Goal: Obtain resource: Download file/media

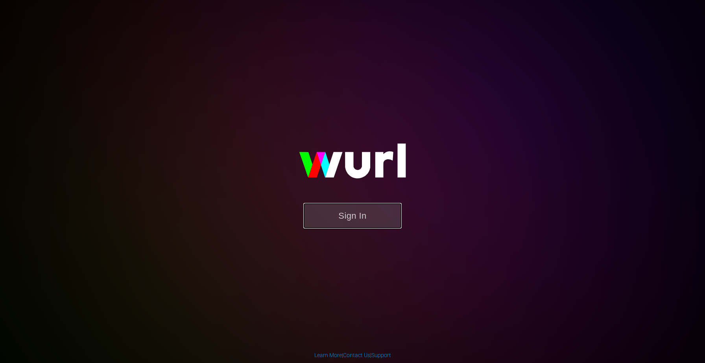
click at [369, 216] on button "Sign In" at bounding box center [352, 216] width 98 height 26
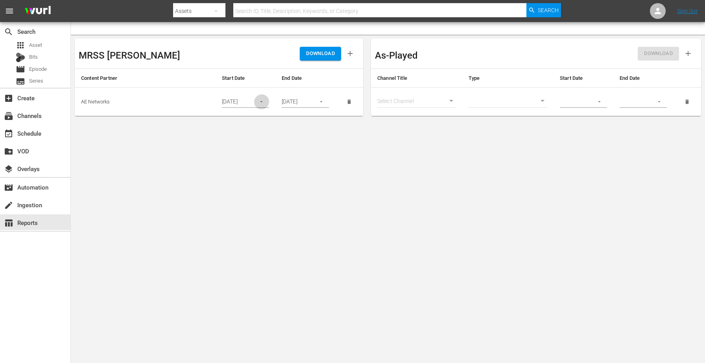
click at [262, 103] on icon "button" at bounding box center [261, 102] width 6 height 6
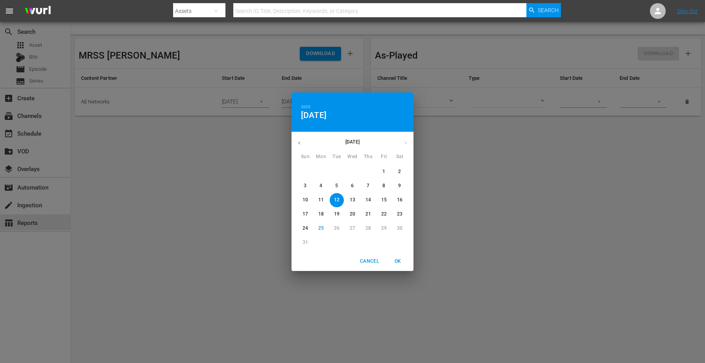
click at [386, 188] on span "8" at bounding box center [384, 185] width 14 height 7
click at [397, 263] on span "OK" at bounding box center [397, 261] width 19 height 8
type input "[DATE]"
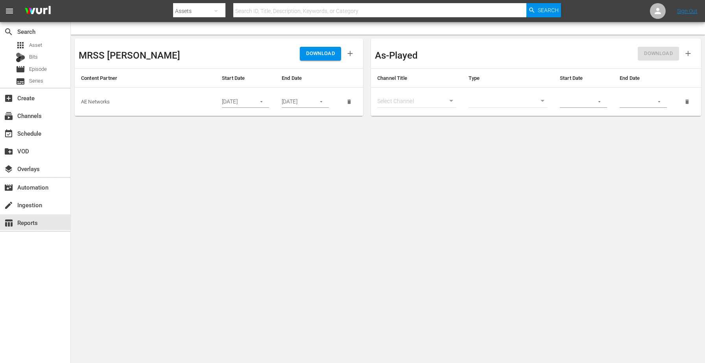
click at [319, 101] on icon "button" at bounding box center [321, 102] width 6 height 6
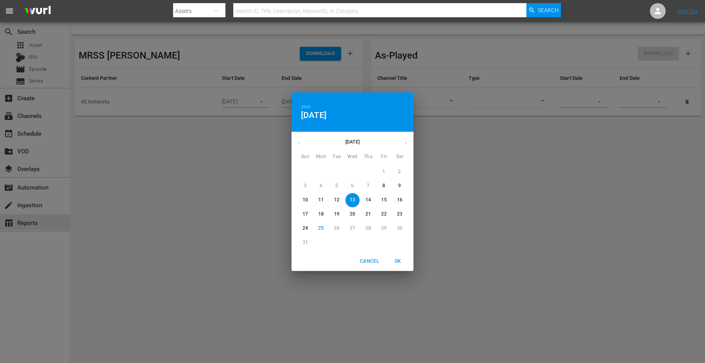
click at [399, 188] on p "9" at bounding box center [399, 185] width 3 height 7
click at [398, 262] on span "OK" at bounding box center [397, 261] width 19 height 8
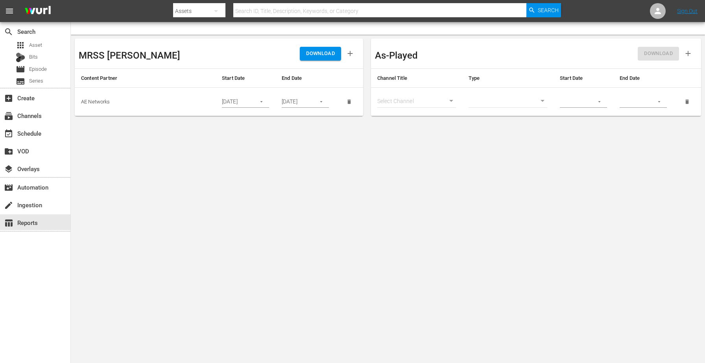
click at [314, 52] on span "DOWNLOAD" at bounding box center [320, 53] width 29 height 9
click at [269, 101] on button "button" at bounding box center [261, 101] width 15 height 15
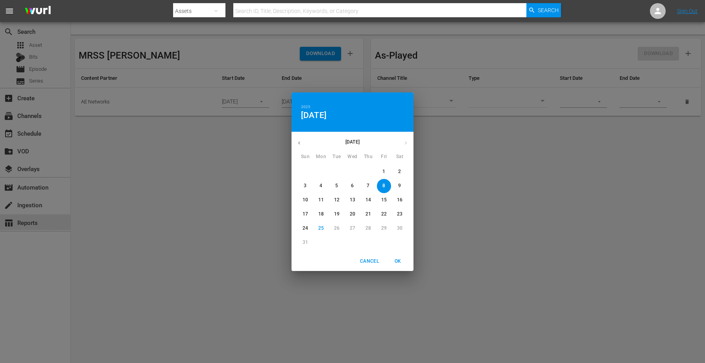
click at [402, 184] on span "9" at bounding box center [400, 185] width 14 height 7
click at [226, 170] on div "2025 Sat, Aug [DATE] Mon Tue Wed Thu Fri Sat 27 28 29 30 31 1 2 3 4 5 6 7 8 9 1…" at bounding box center [352, 181] width 705 height 363
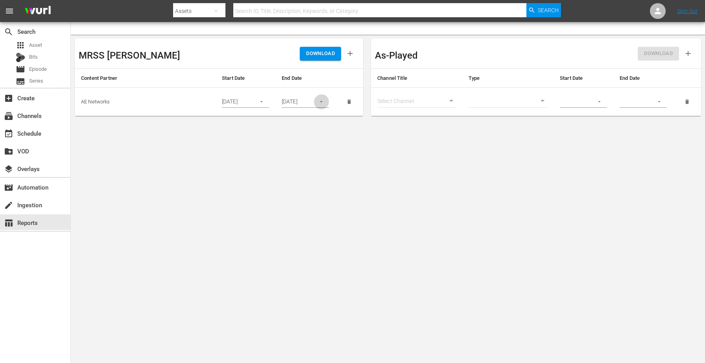
click at [323, 102] on icon "button" at bounding box center [321, 102] width 6 height 6
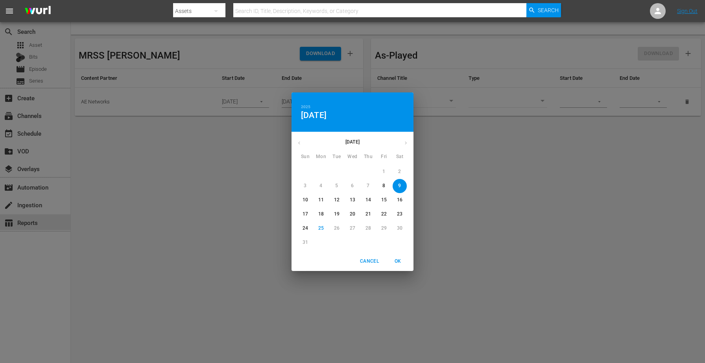
click at [304, 204] on button "10" at bounding box center [305, 200] width 14 height 14
click at [394, 261] on span "OK" at bounding box center [397, 261] width 19 height 8
type input "[DATE]"
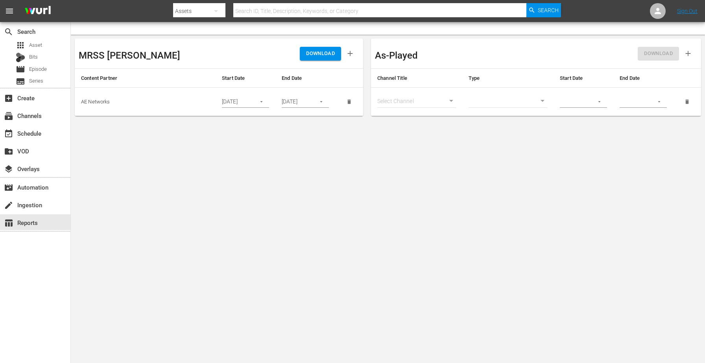
click at [263, 102] on icon "button" at bounding box center [261, 102] width 6 height 6
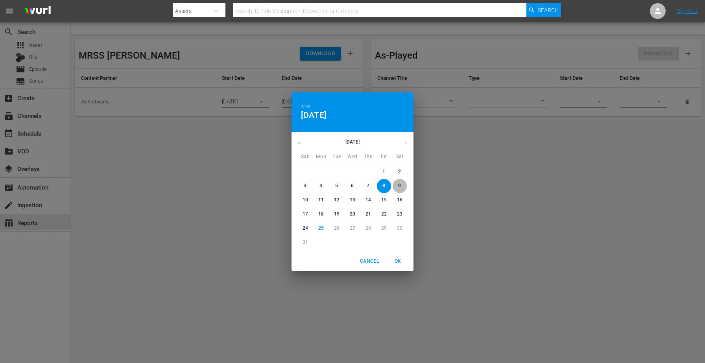
click at [402, 189] on button "9" at bounding box center [400, 186] width 14 height 14
click at [402, 262] on span "OK" at bounding box center [397, 261] width 19 height 8
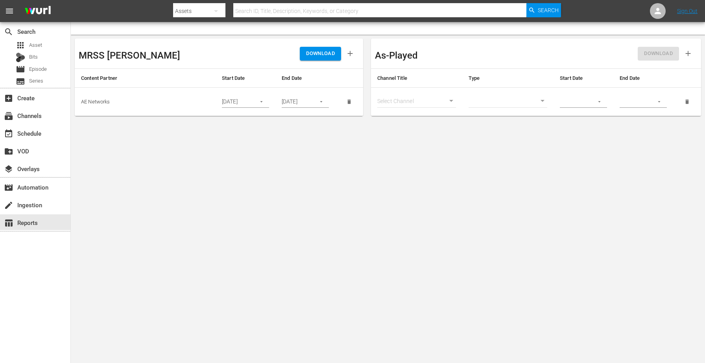
click at [313, 52] on span "DOWNLOAD" at bounding box center [320, 53] width 29 height 9
click at [262, 98] on button "button" at bounding box center [261, 101] width 15 height 15
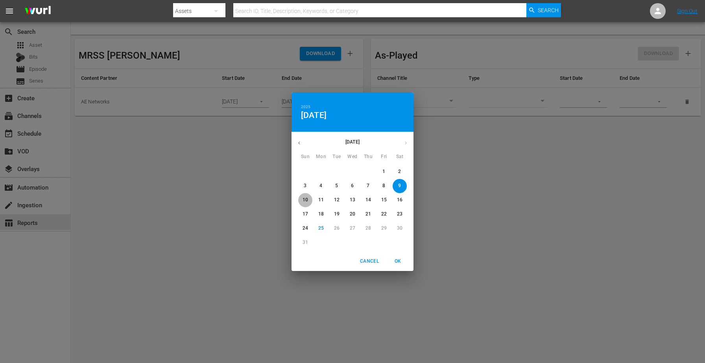
click at [306, 203] on button "10" at bounding box center [305, 200] width 14 height 14
click at [398, 262] on span "OK" at bounding box center [397, 261] width 19 height 8
type input "[DATE]"
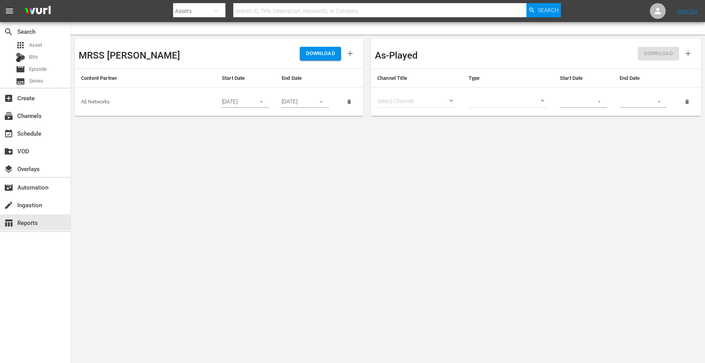
click at [324, 105] on button "button" at bounding box center [320, 101] width 15 height 15
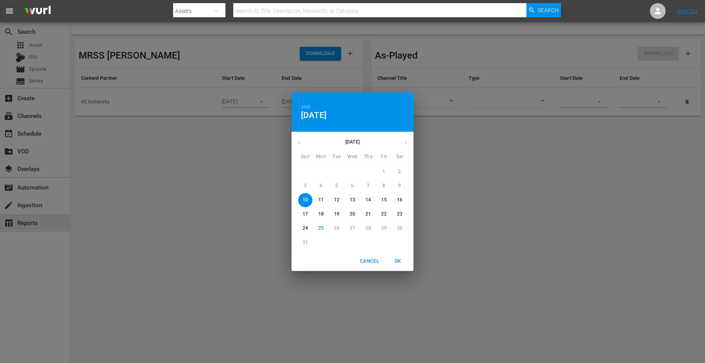
click at [321, 198] on p "11" at bounding box center [321, 200] width 6 height 7
click at [394, 262] on span "OK" at bounding box center [397, 261] width 19 height 8
type input "[DATE]"
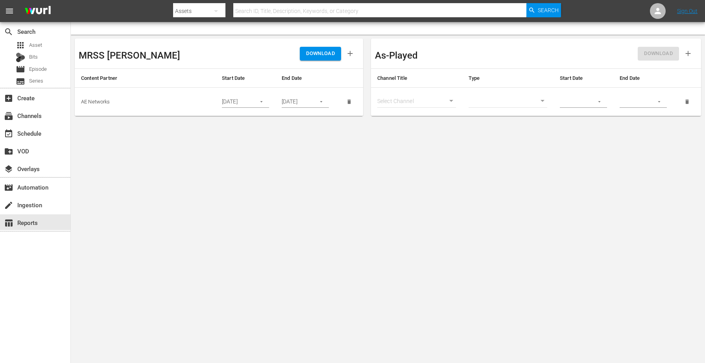
click at [329, 56] on span "DOWNLOAD" at bounding box center [320, 53] width 29 height 9
click at [262, 99] on icon "button" at bounding box center [261, 102] width 6 height 6
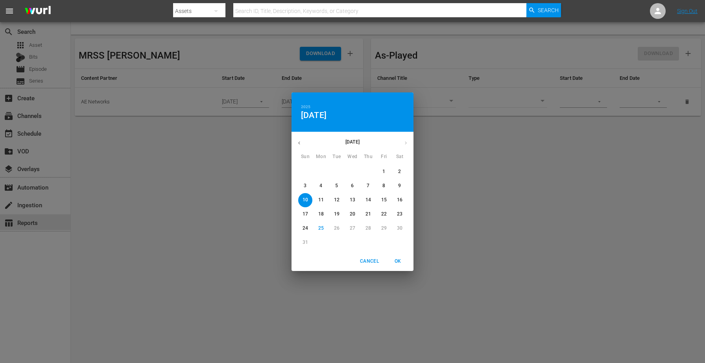
click at [372, 186] on span "7" at bounding box center [368, 185] width 14 height 7
click at [396, 260] on span "OK" at bounding box center [397, 261] width 19 height 8
type input "[DATE]"
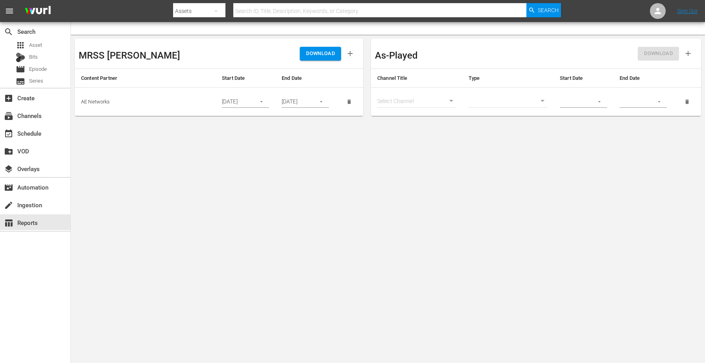
click at [324, 101] on button "button" at bounding box center [320, 101] width 15 height 15
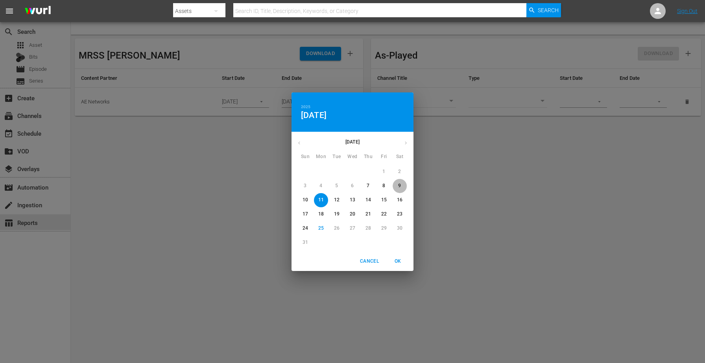
click at [400, 188] on p "9" at bounding box center [399, 185] width 3 height 7
click at [398, 257] on span "OK" at bounding box center [397, 261] width 19 height 8
type input "[DATE]"
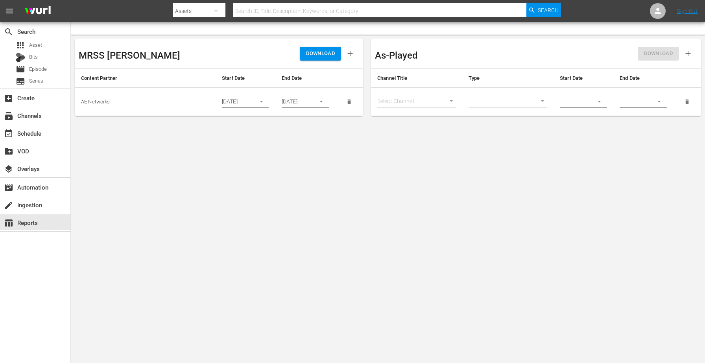
click at [323, 53] on span "DOWNLOAD" at bounding box center [320, 53] width 29 height 9
click at [261, 101] on icon "button" at bounding box center [261, 102] width 6 height 6
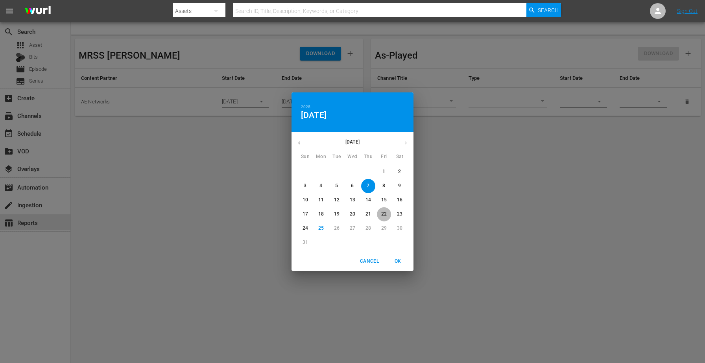
click at [383, 216] on p "22" at bounding box center [384, 214] width 6 height 7
click at [400, 261] on span "OK" at bounding box center [397, 261] width 19 height 8
type input "[DATE]"
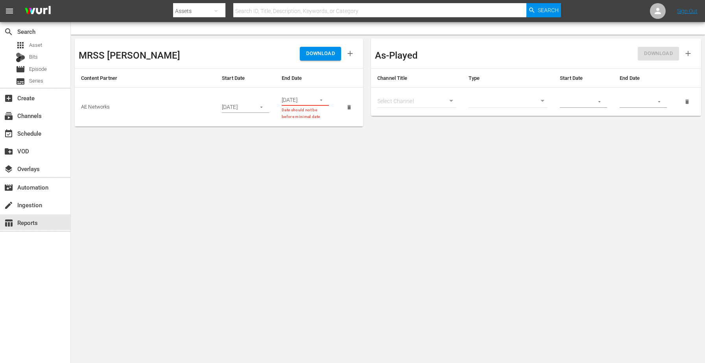
click at [321, 100] on icon "button" at bounding box center [321, 100] width 2 height 1
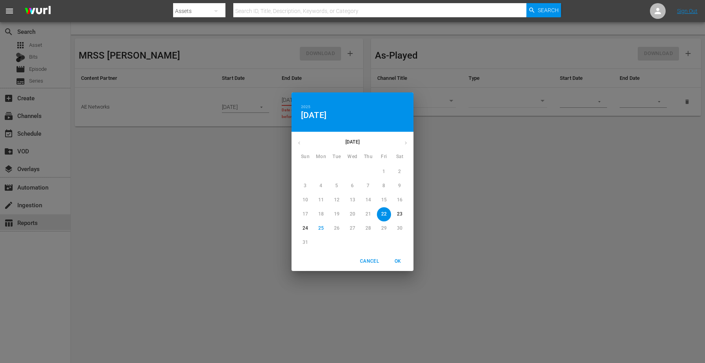
click at [402, 214] on p "23" at bounding box center [400, 214] width 6 height 7
click at [397, 264] on span "OK" at bounding box center [397, 261] width 19 height 8
type input "[DATE]"
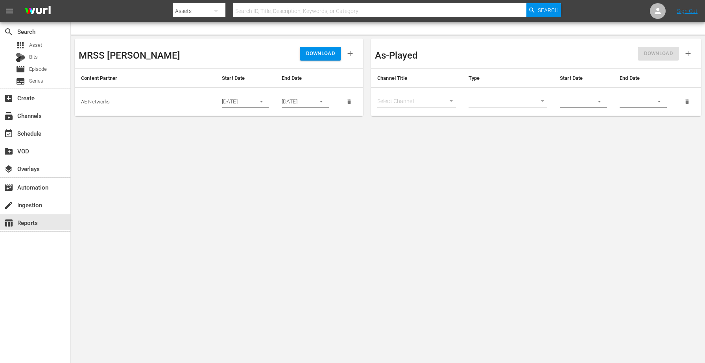
click at [319, 55] on span "DOWNLOAD" at bounding box center [320, 53] width 29 height 9
